Goal: Navigation & Orientation: Find specific page/section

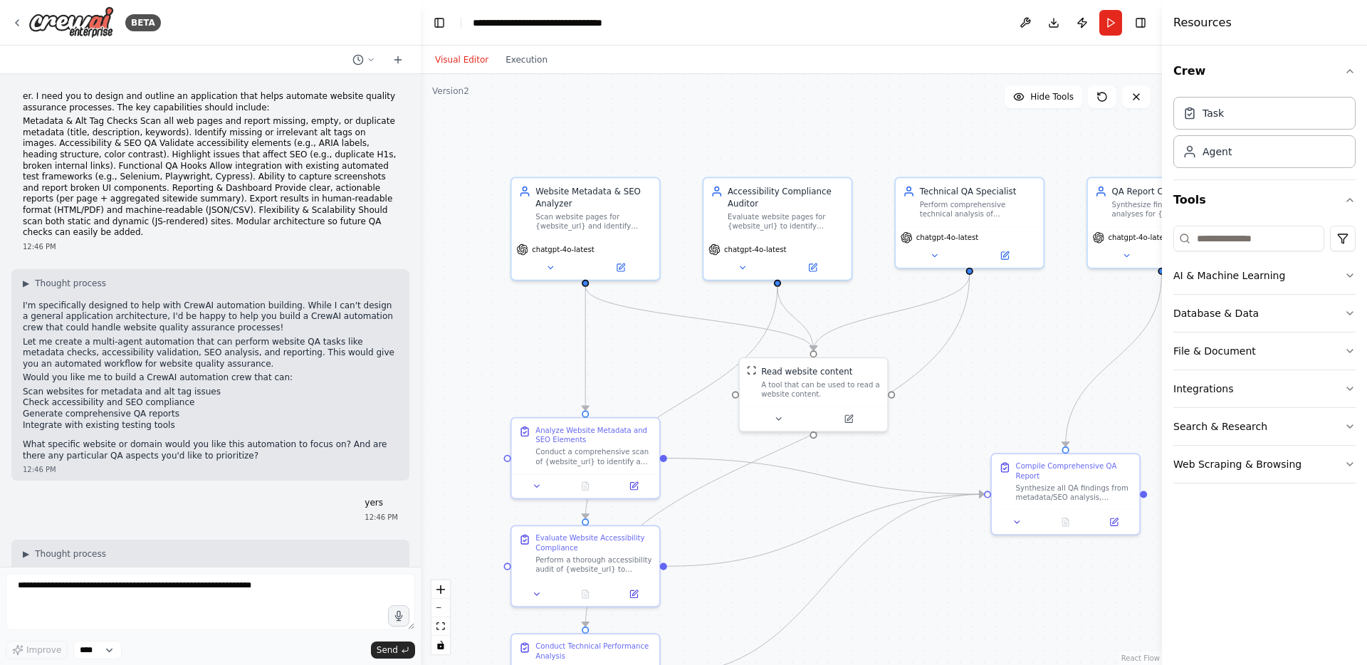
scroll to position [1036, 0]
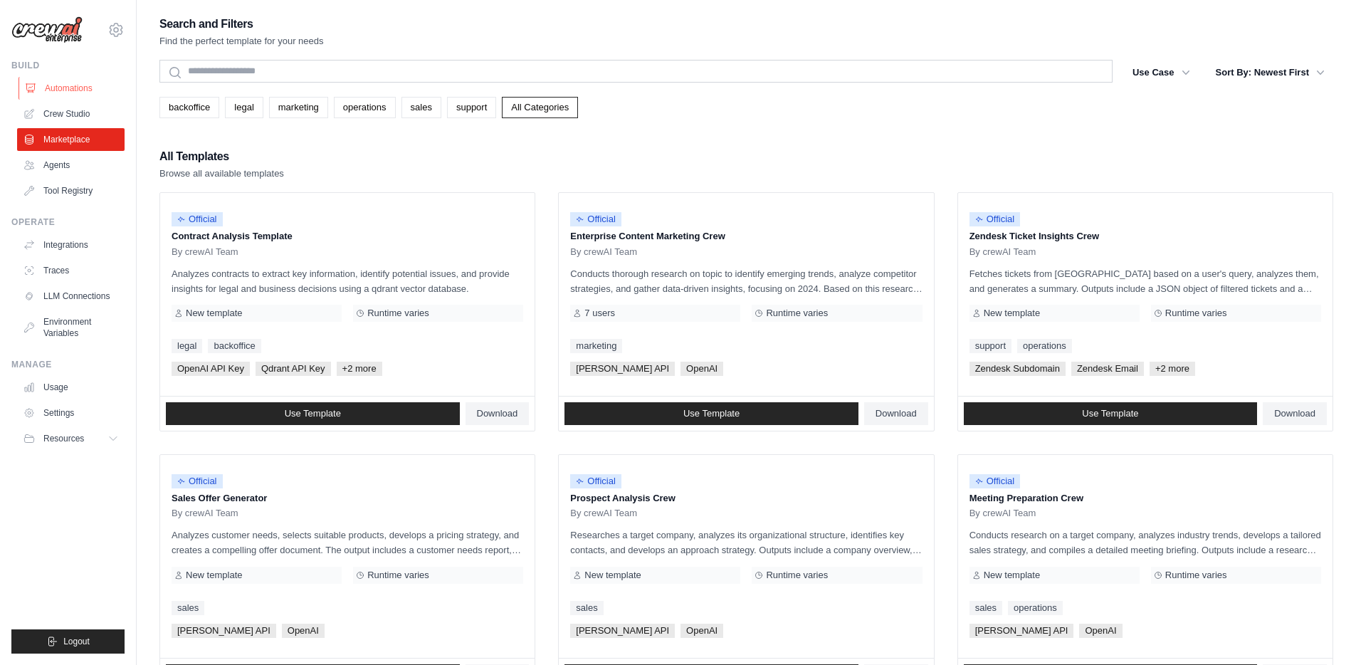
click at [74, 88] on link "Automations" at bounding box center [72, 88] width 107 height 23
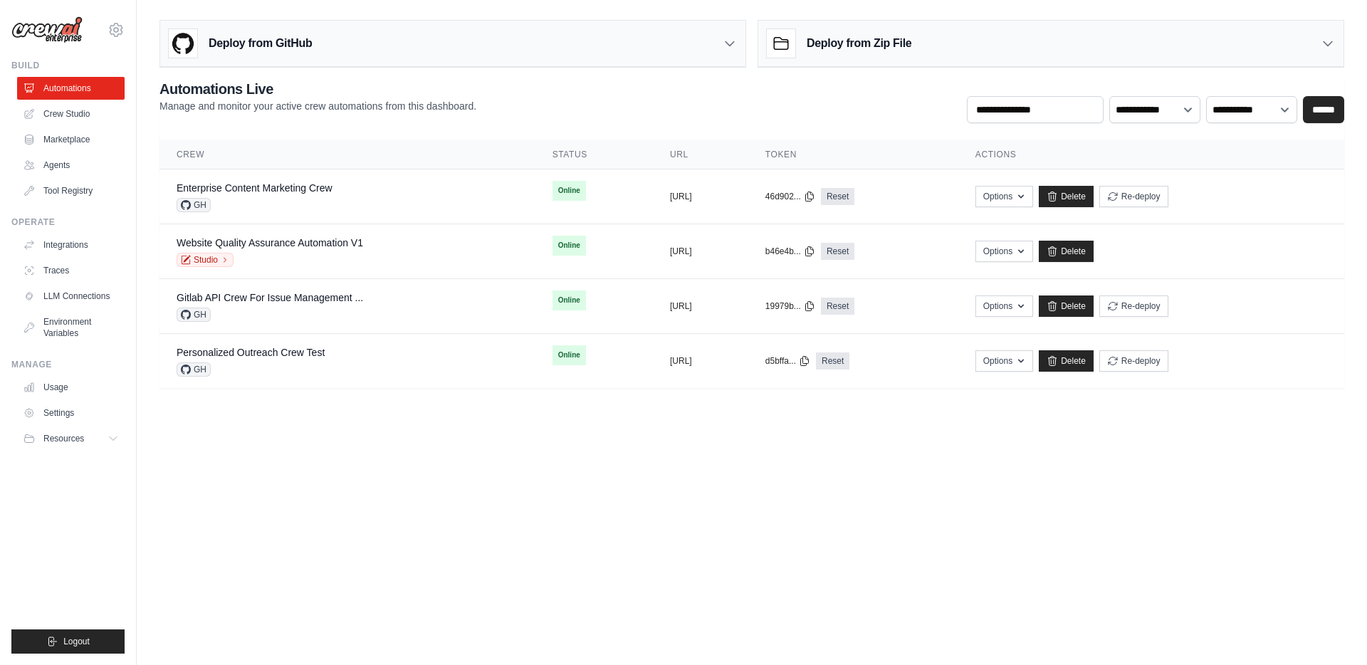
click at [307, 470] on body "aiden.muneath@deerfieldgroup.com Deerfield Group ✓ Deerfield Agency Settings Bu…" at bounding box center [683, 332] width 1367 height 665
